Goal: Task Accomplishment & Management: Complete application form

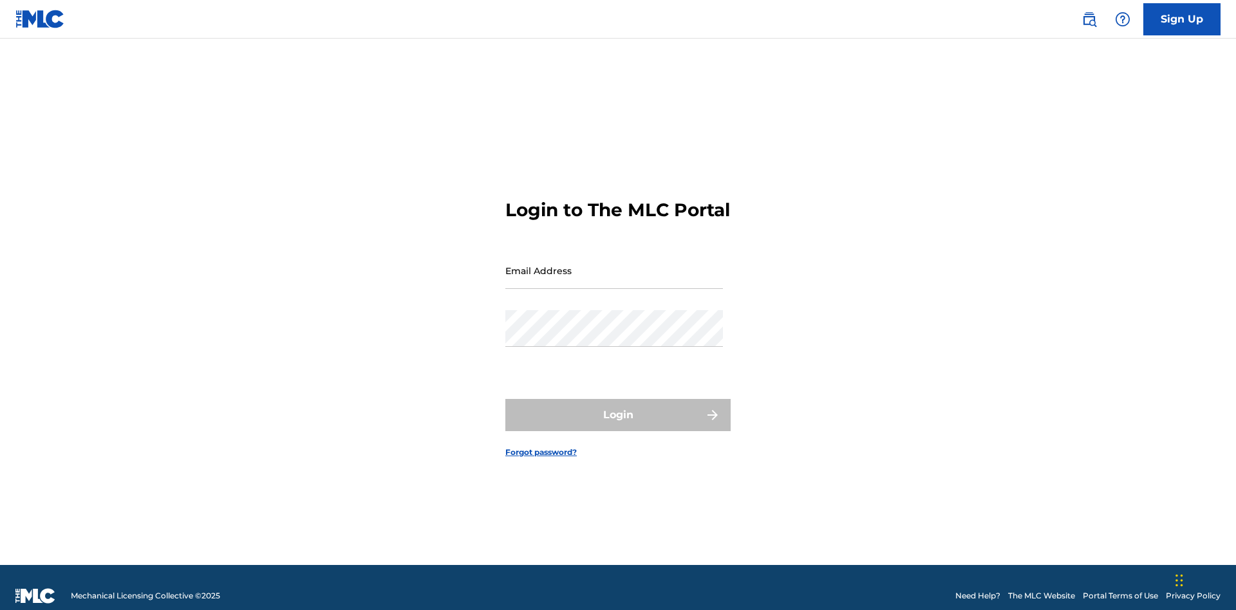
scroll to position [17, 0]
click at [614, 265] on input "Email Address" at bounding box center [614, 270] width 218 height 37
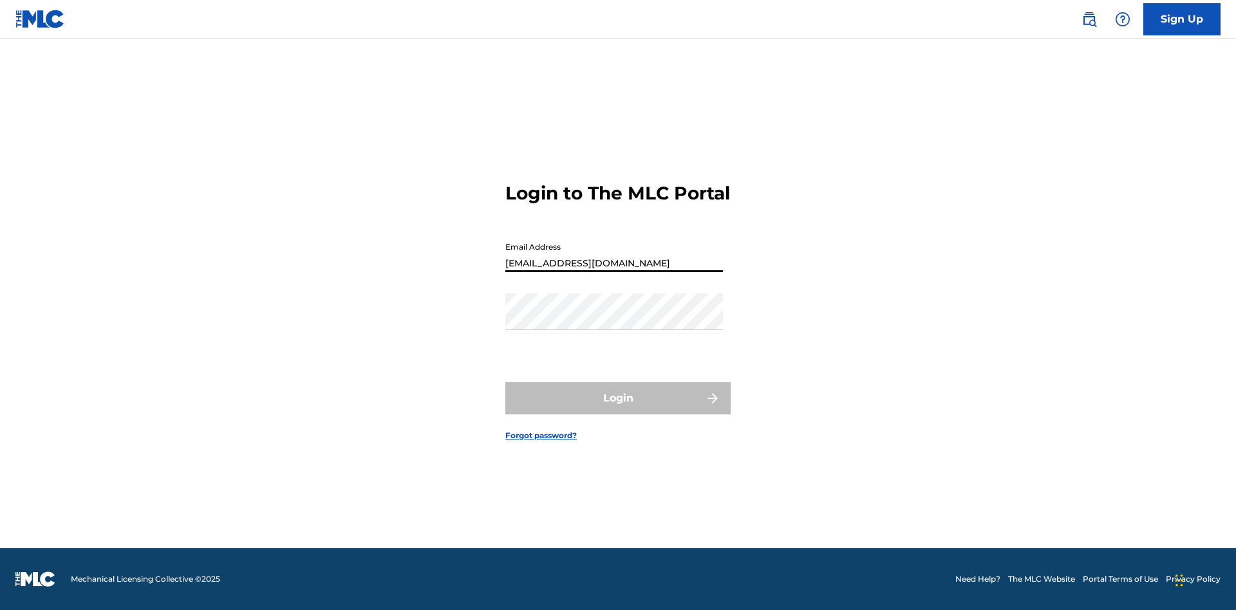
type input "[EMAIL_ADDRESS][DOMAIN_NAME]"
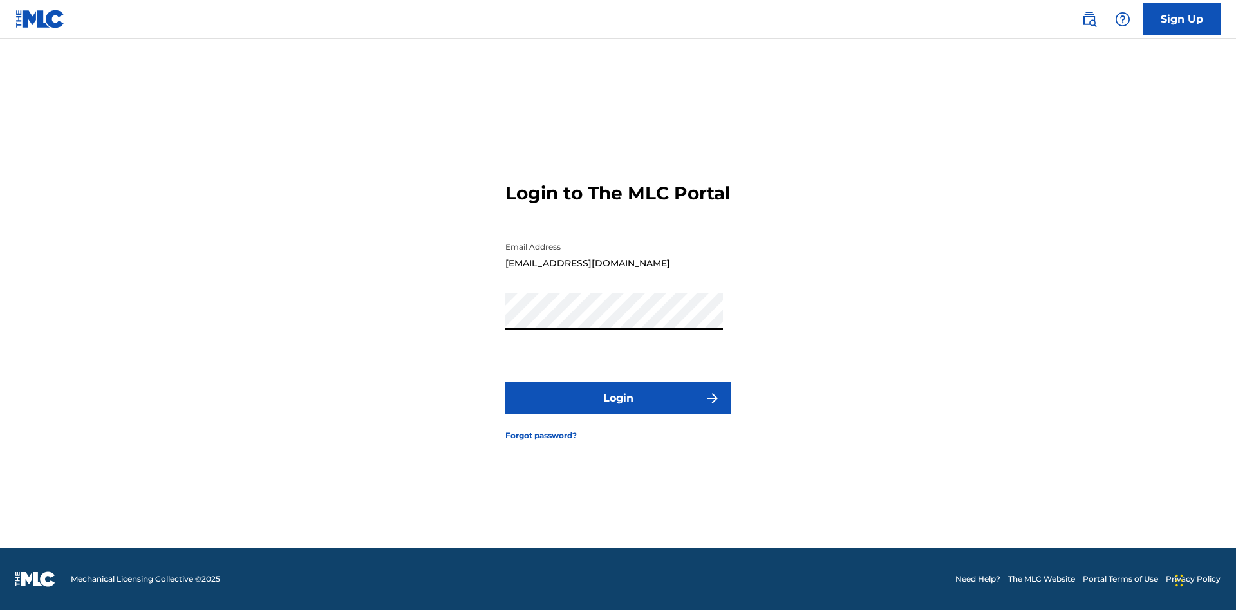
click at [618, 409] on button "Login" at bounding box center [617, 398] width 225 height 32
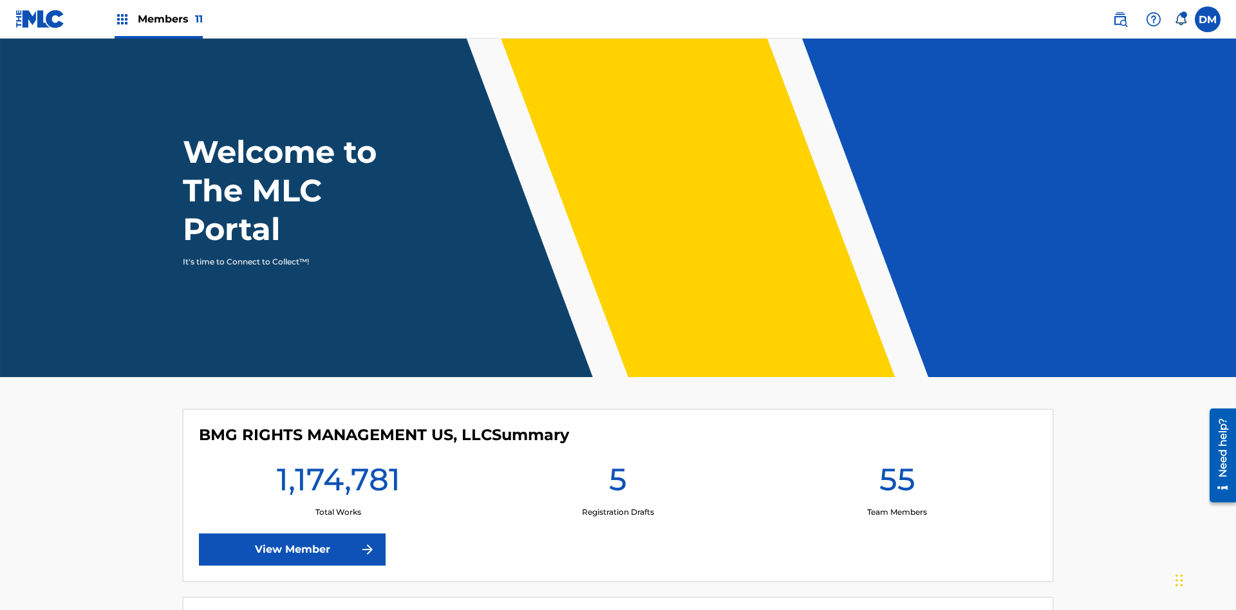
click at [158, 19] on span "Members 11" at bounding box center [170, 19] width 65 height 15
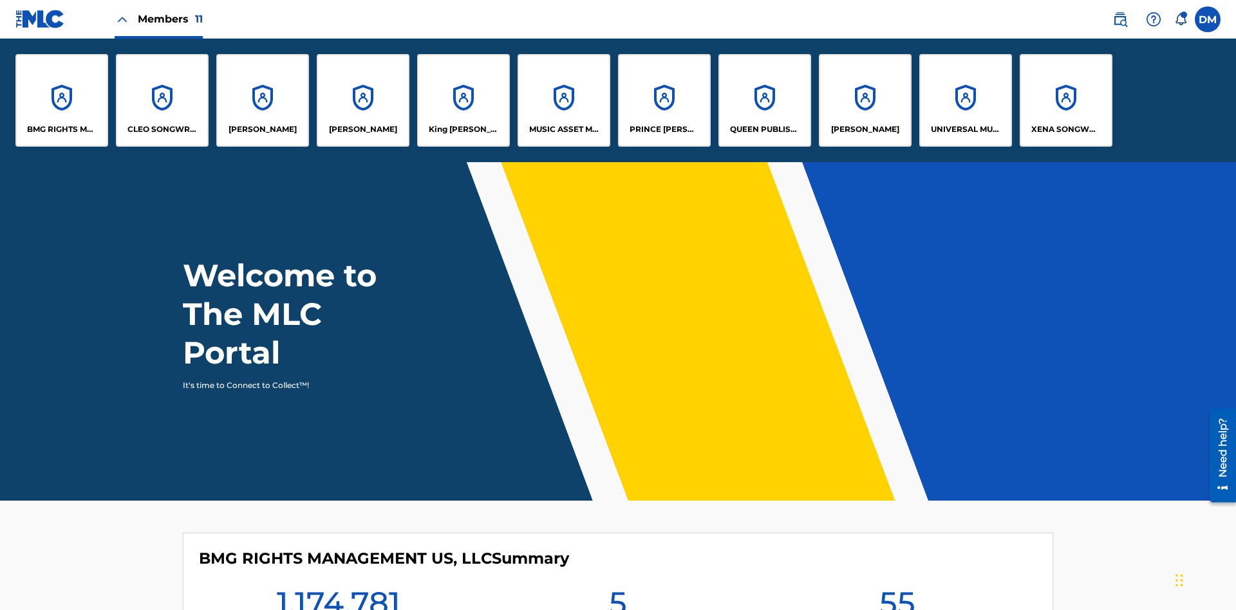
click at [463, 129] on p "King [PERSON_NAME]" at bounding box center [464, 130] width 70 height 12
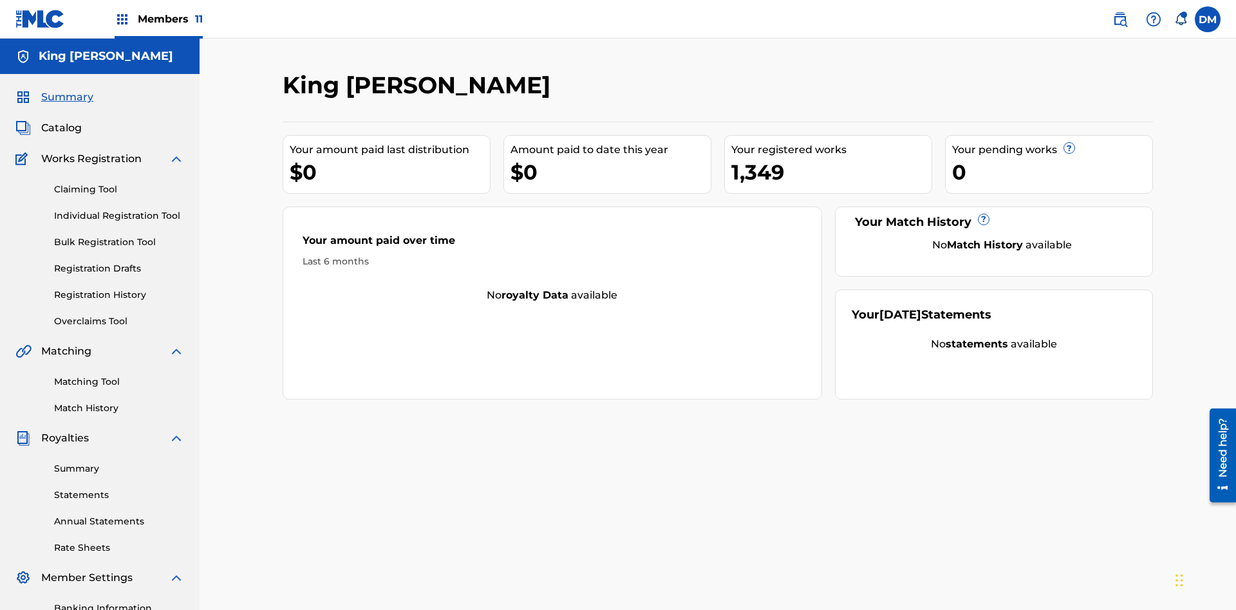
click at [119, 209] on link "Individual Registration Tool" at bounding box center [119, 216] width 130 height 14
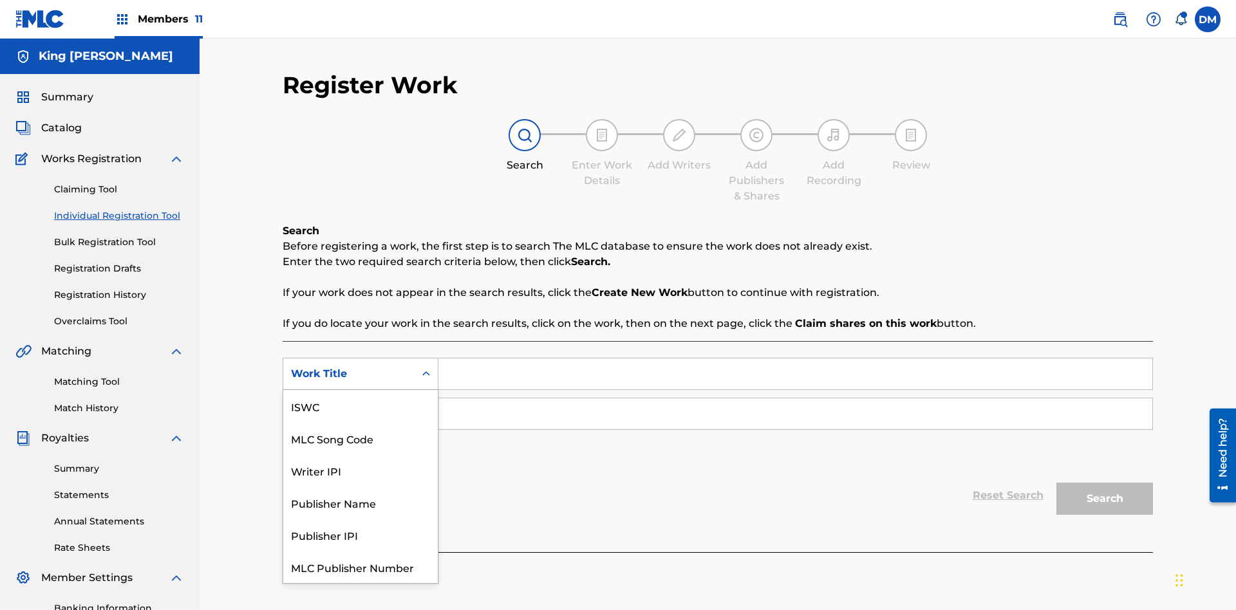
click at [360, 422] on div "MLC Song Code" at bounding box center [360, 438] width 154 height 32
click at [349, 406] on div "Writer Name" at bounding box center [349, 413] width 116 height 15
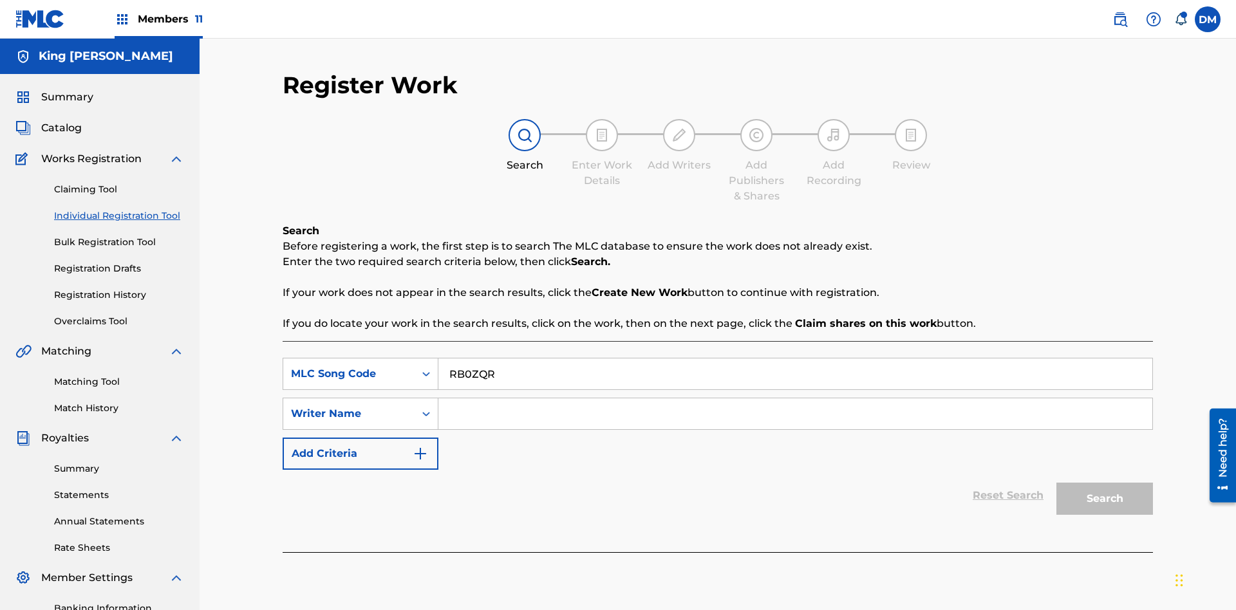
click at [795, 398] on input "Search Form" at bounding box center [795, 413] width 714 height 31
click at [1104, 483] on button "Search" at bounding box center [1104, 499] width 97 height 32
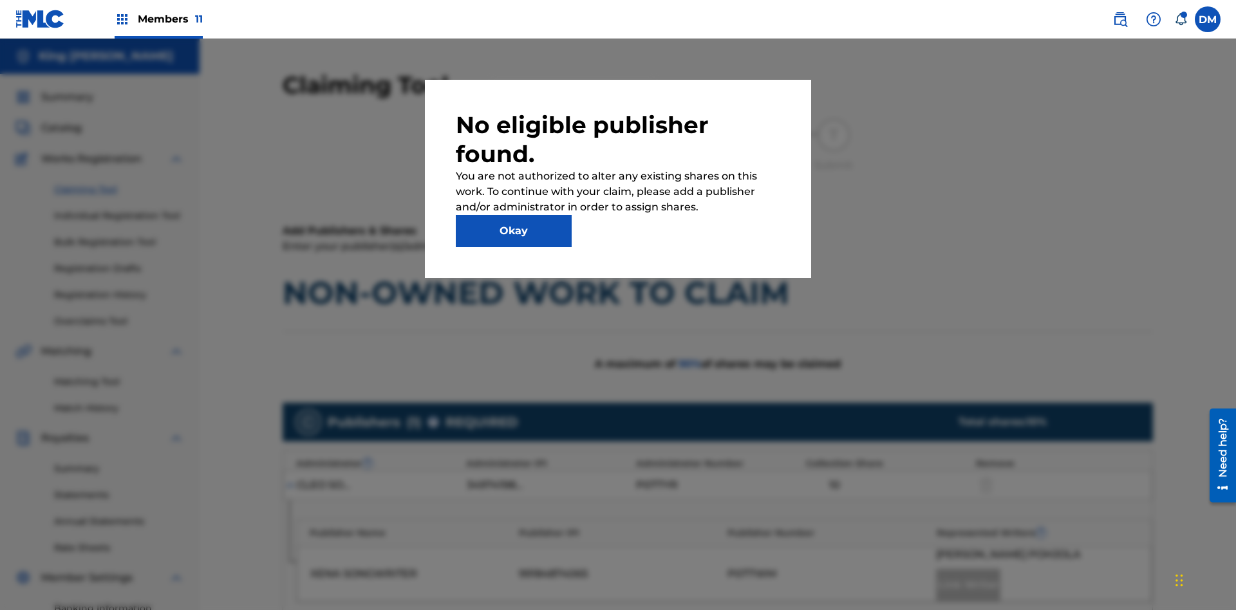
click at [514, 231] on button "Okay" at bounding box center [514, 231] width 116 height 32
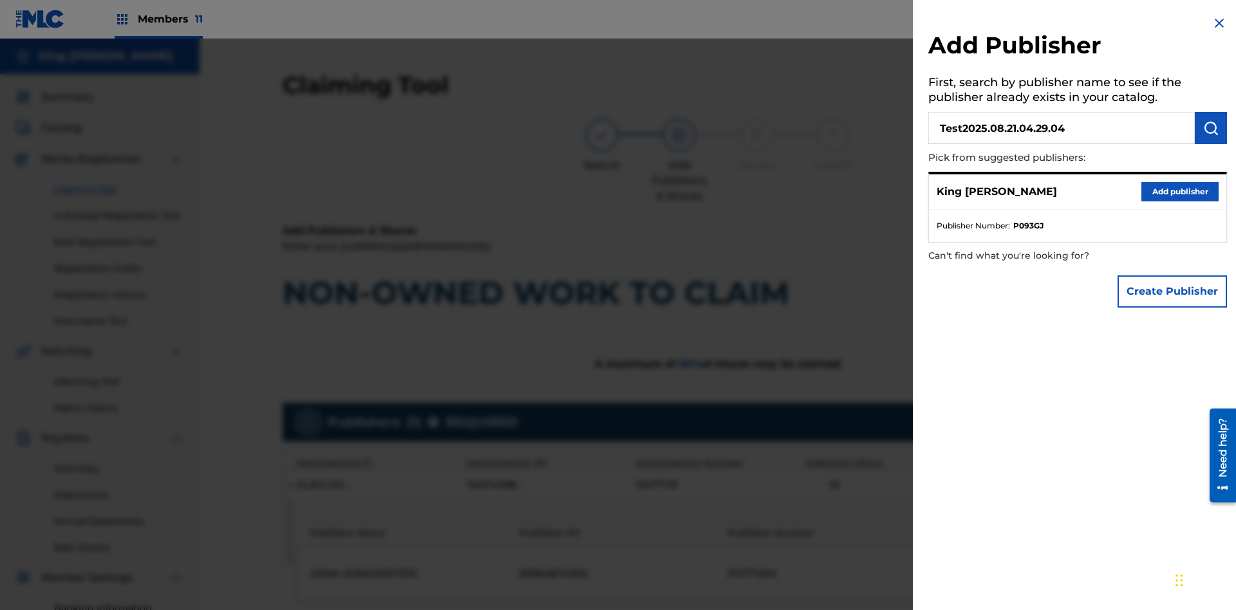
click at [1211, 128] on img "submit" at bounding box center [1210, 127] width 15 height 15
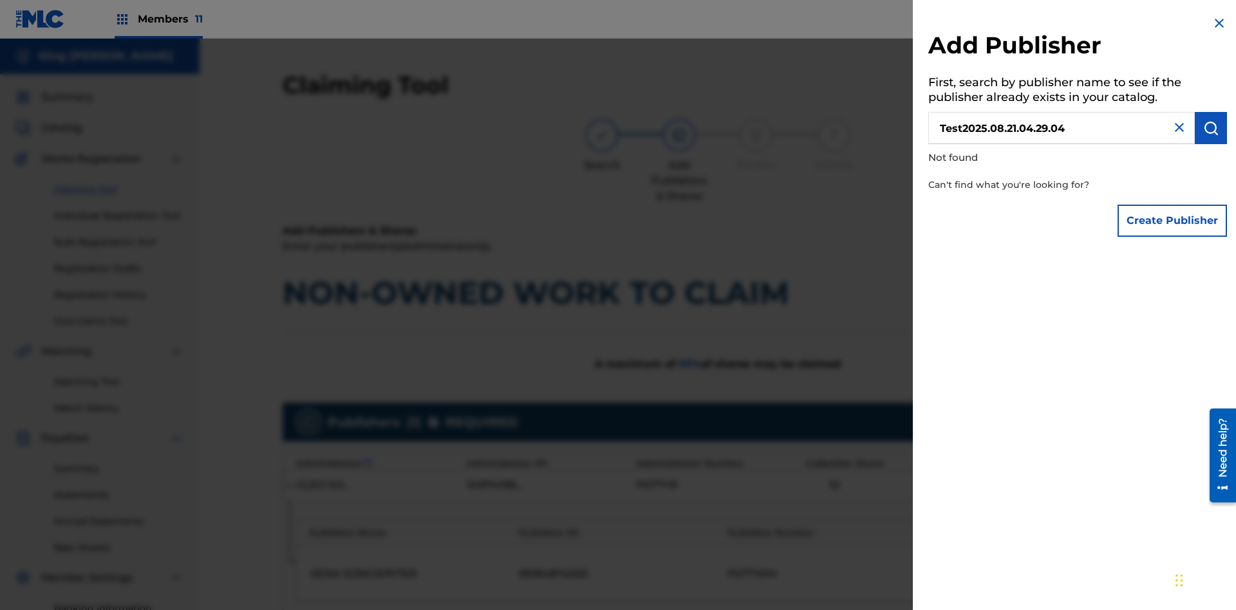
click at [1173, 220] on button "Create Publisher" at bounding box center [1171, 221] width 109 height 32
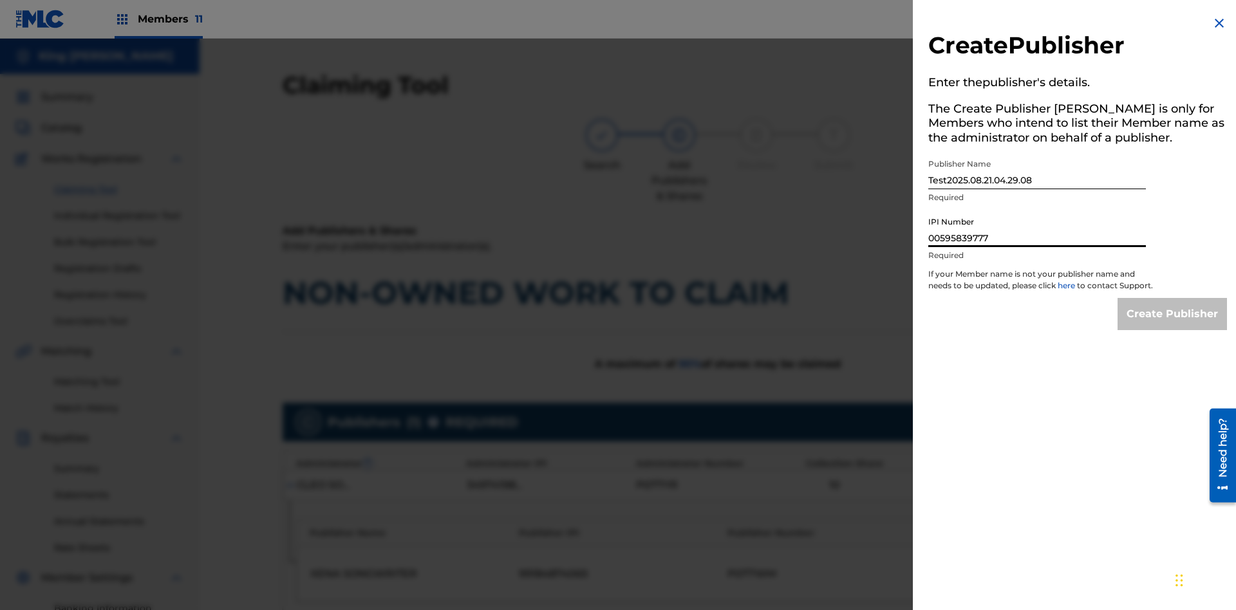
click at [1173, 326] on input "Create Publisher" at bounding box center [1171, 314] width 109 height 32
click at [1173, 298] on input "Create Publisher" at bounding box center [1171, 314] width 109 height 32
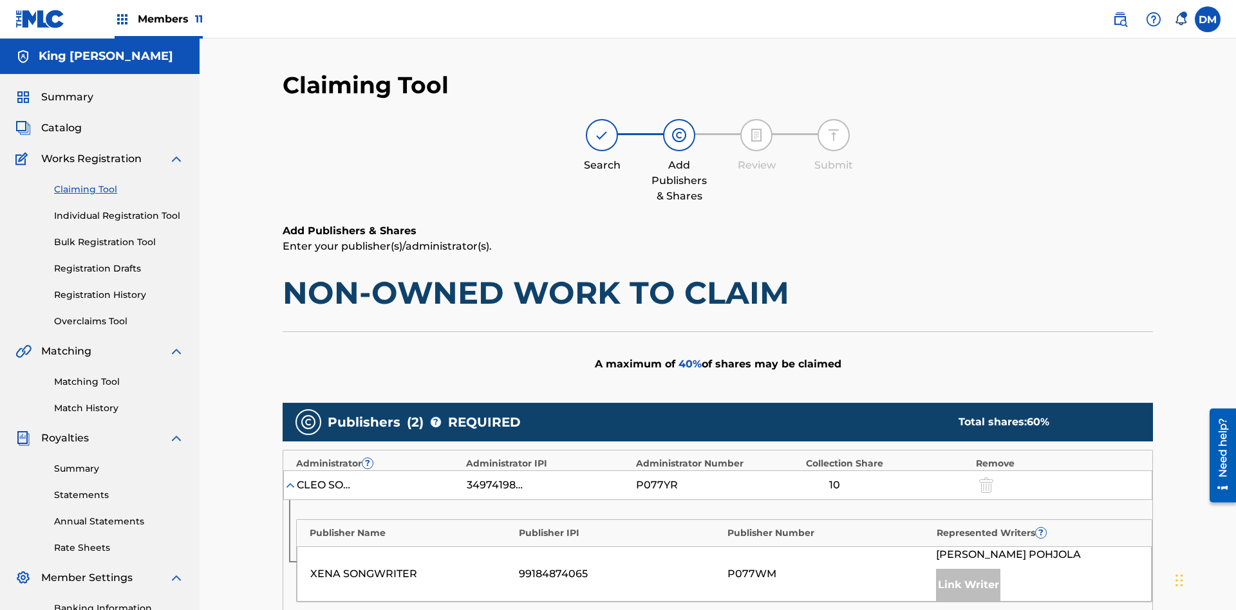
type input "50"
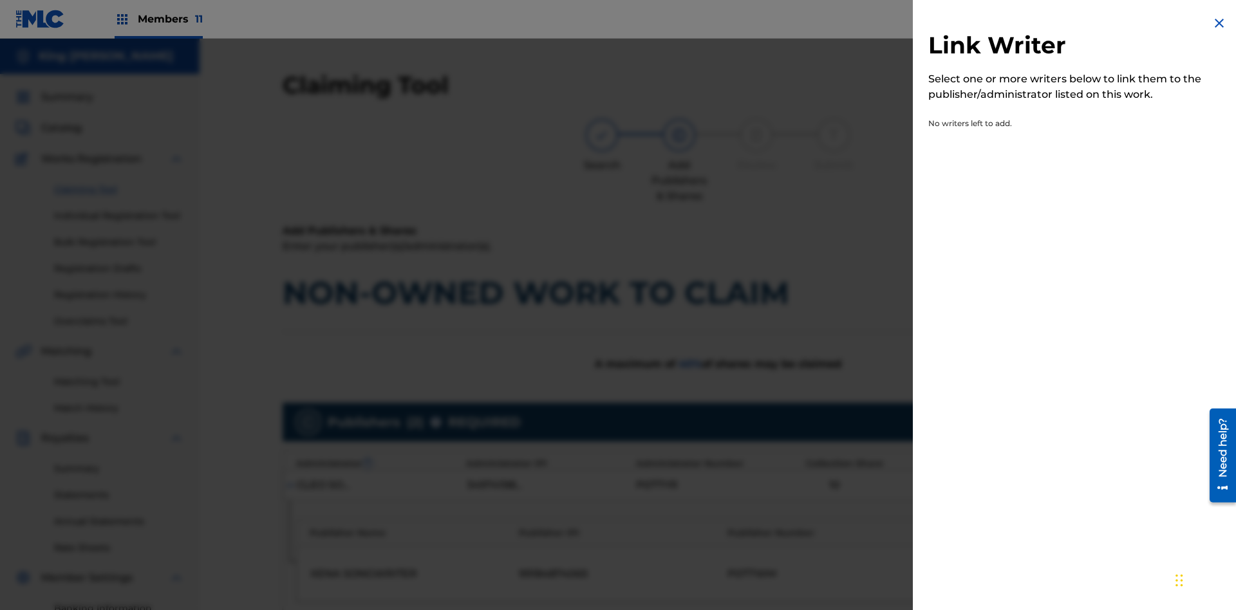
click at [1219, 23] on img at bounding box center [1218, 22] width 15 height 15
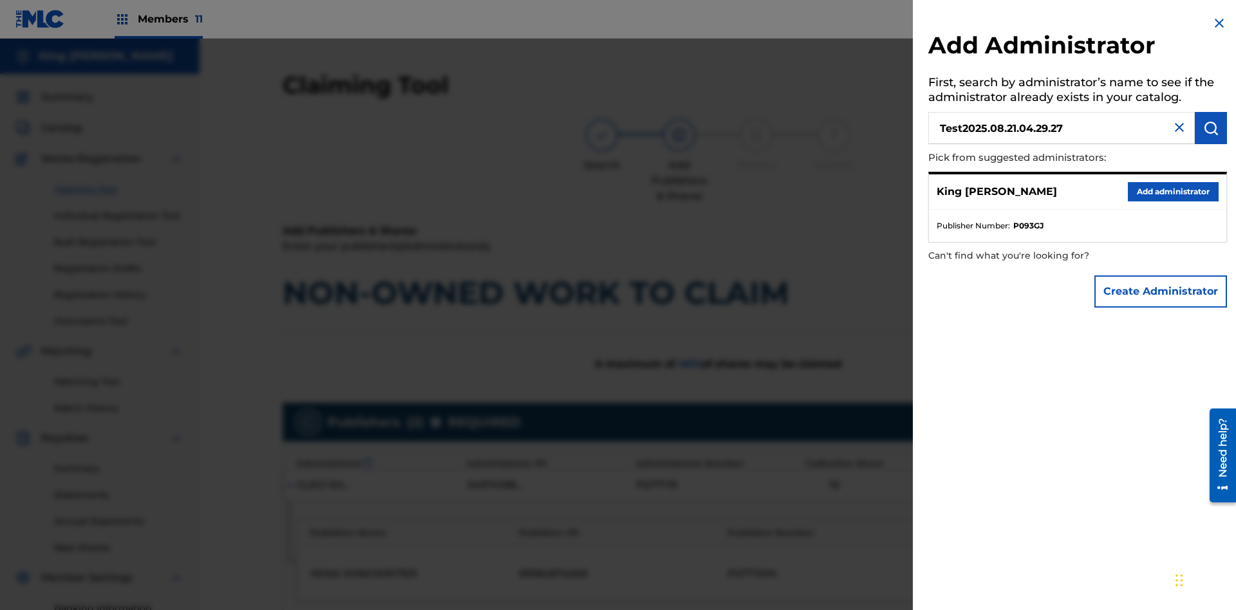
type input "Test2025.08.21.04.29.27"
click at [1211, 128] on img "submit" at bounding box center [1210, 127] width 15 height 15
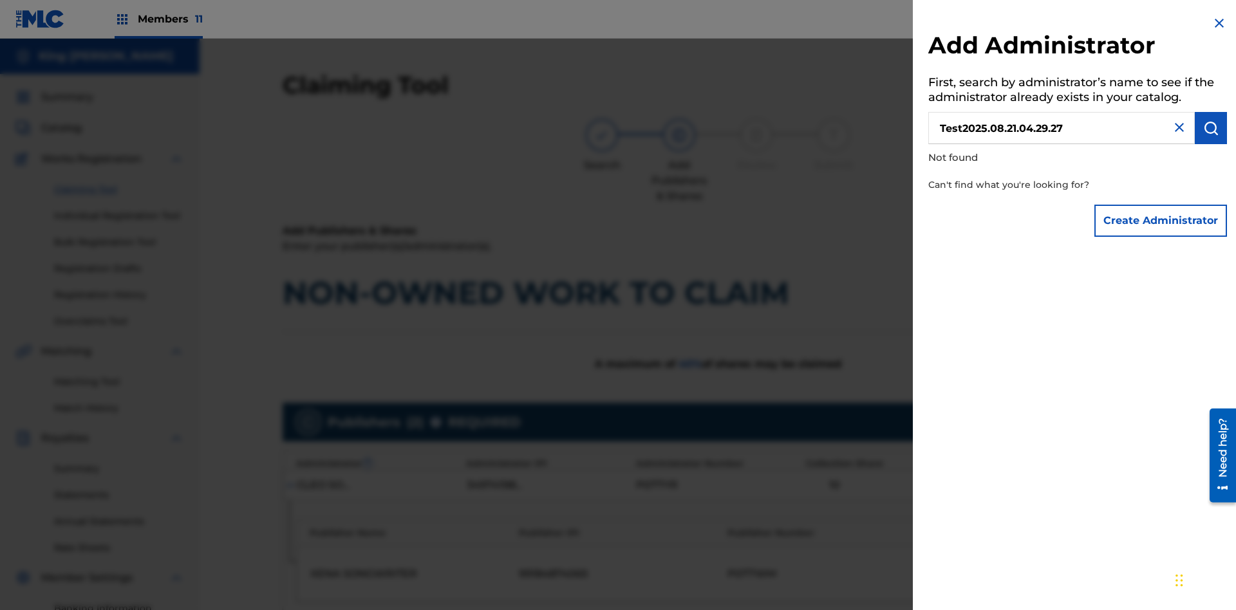
click at [1161, 220] on button "Create Administrator" at bounding box center [1160, 221] width 133 height 32
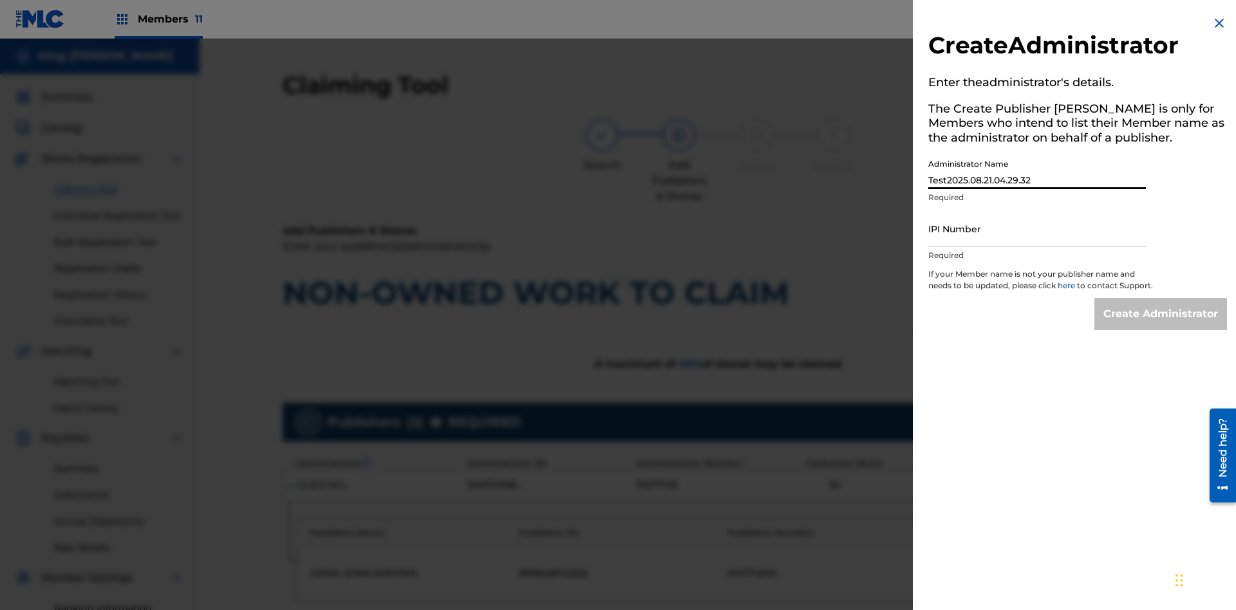
click at [1037, 228] on input "IPI Number" at bounding box center [1037, 228] width 218 height 37
click at [1161, 326] on input "Create Administrator" at bounding box center [1160, 314] width 133 height 32
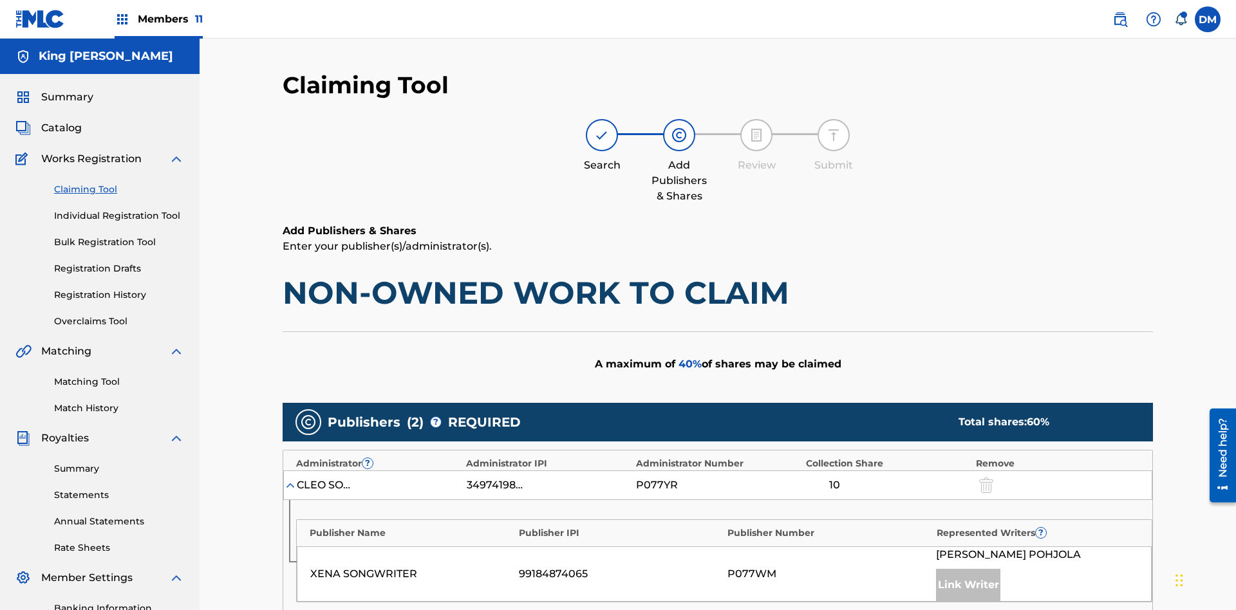
scroll to position [492, 0]
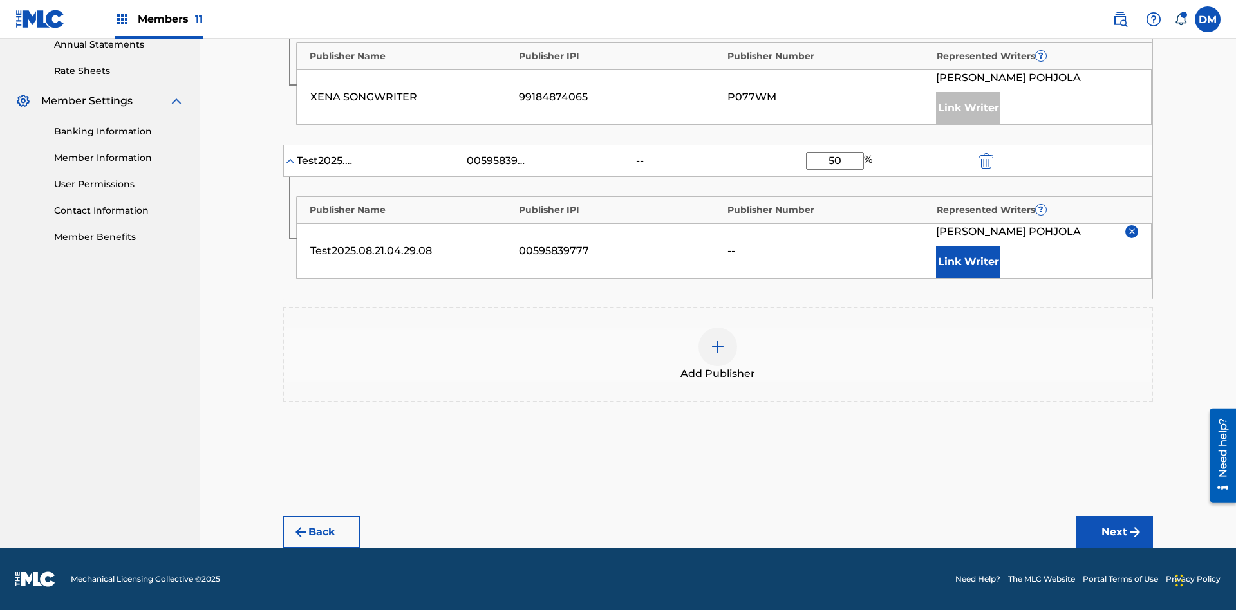
click at [1114, 532] on button "Next" at bounding box center [1113, 532] width 77 height 32
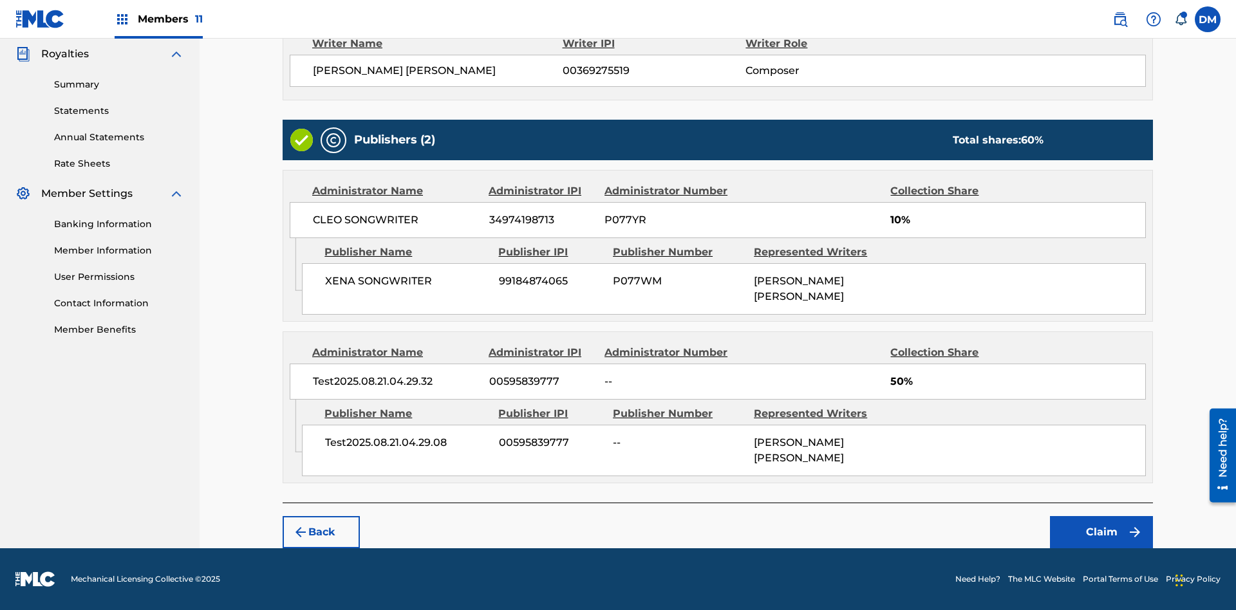
click at [1101, 532] on button "Claim" at bounding box center [1101, 532] width 103 height 32
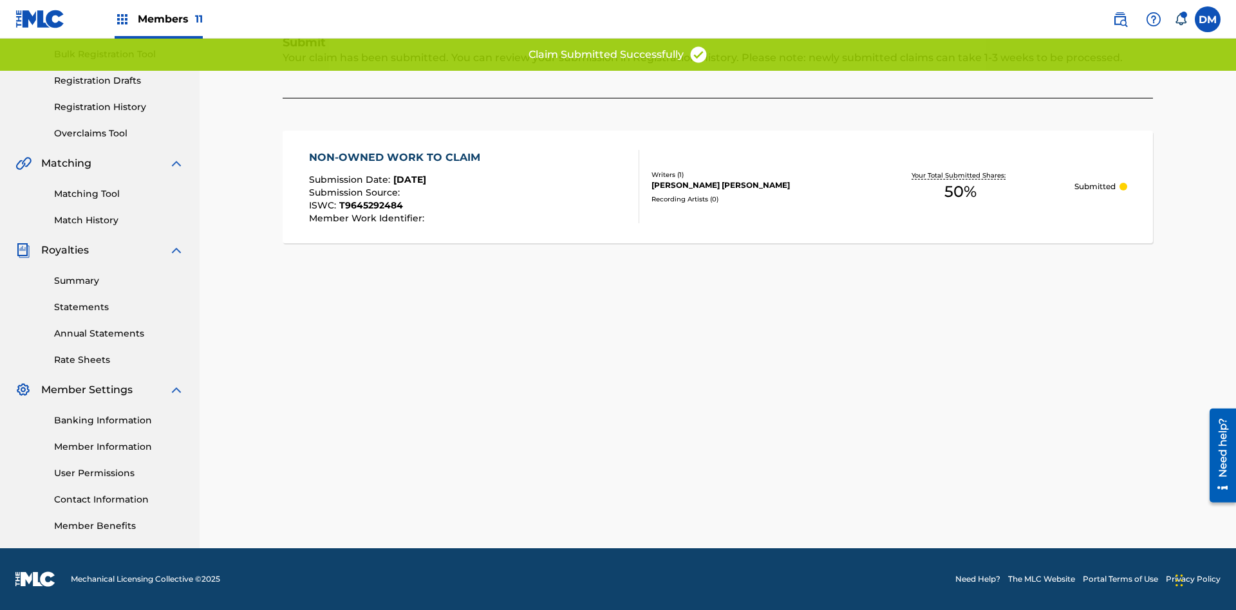
click at [119, 107] on link "Registration History" at bounding box center [119, 107] width 130 height 14
